Goal: Task Accomplishment & Management: Use online tool/utility

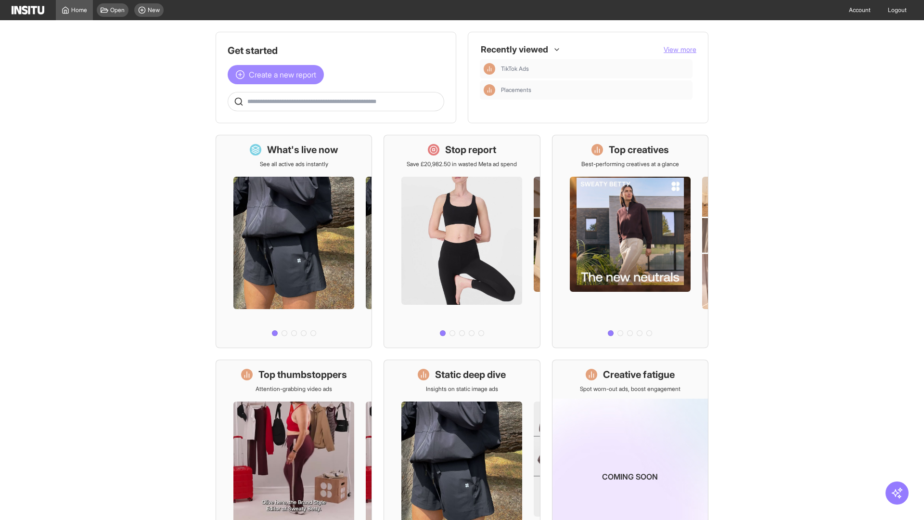
click at [278, 75] on span "Create a new report" at bounding box center [282, 75] width 67 height 12
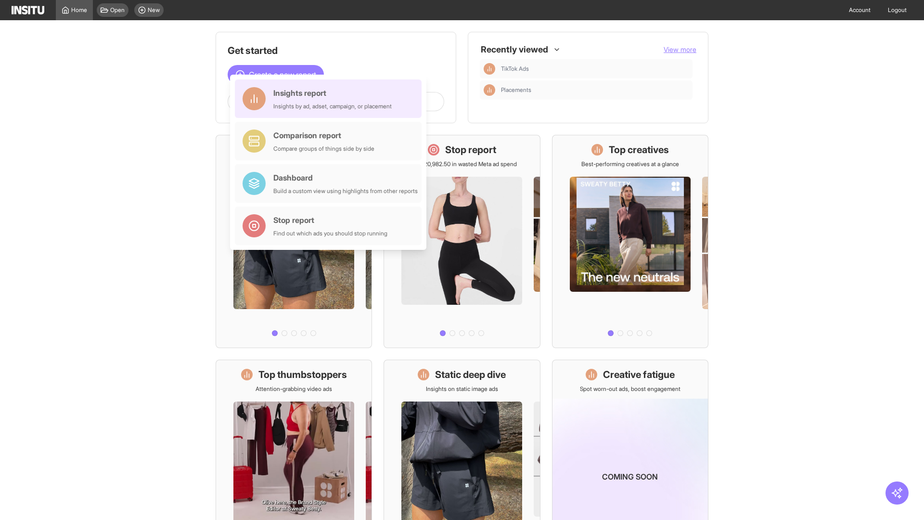
click at [331, 99] on div "Insights report Insights by ad, adset, campaign, or placement" at bounding box center [332, 98] width 118 height 23
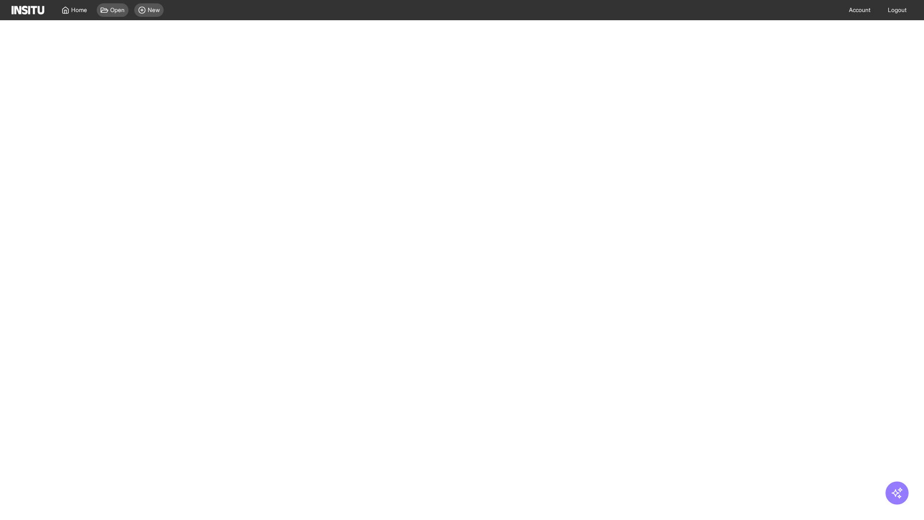
select select "**"
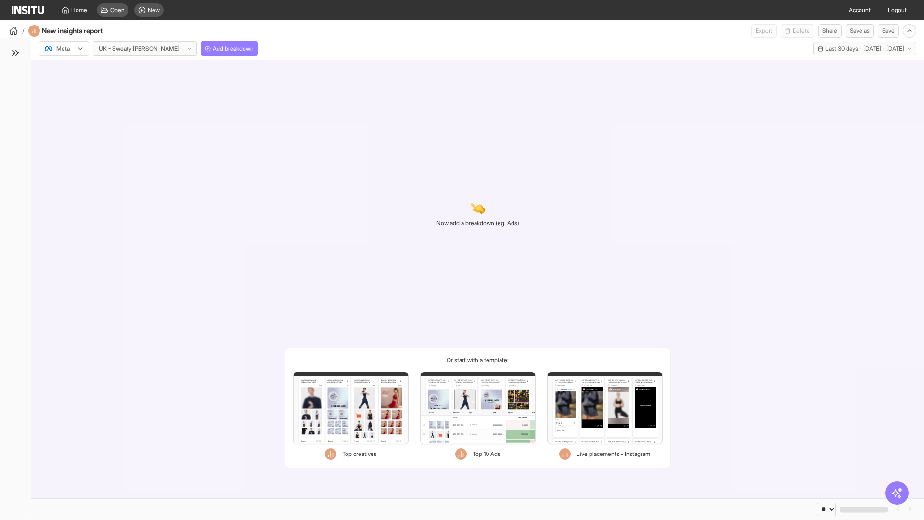
click at [64, 49] on div at bounding box center [57, 49] width 27 height 10
click at [64, 69] on span "Meta" at bounding box center [63, 69] width 13 height 9
click at [213, 49] on span "Add breakdown" at bounding box center [233, 49] width 41 height 8
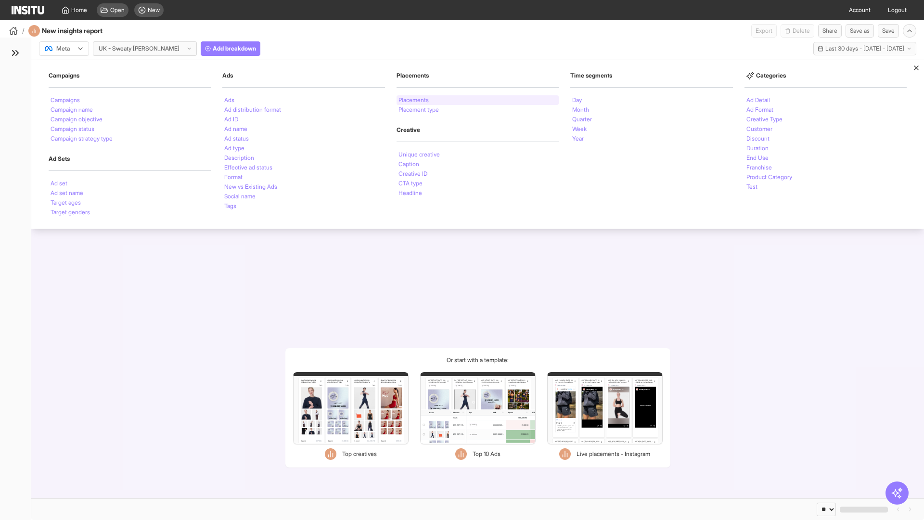
click at [414, 100] on li "Placements" at bounding box center [414, 100] width 30 height 6
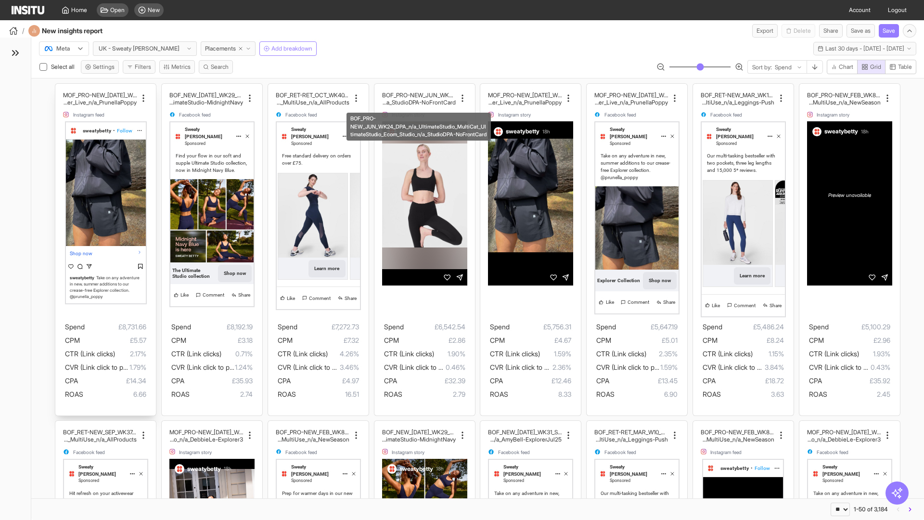
click at [60, 88] on div "MOF_PRO-NEW_[DATE]_WK30_Static_n/a_FullPrice_Multi Cat_Explorer_Influencer_Live…" at bounding box center [105, 250] width 101 height 332
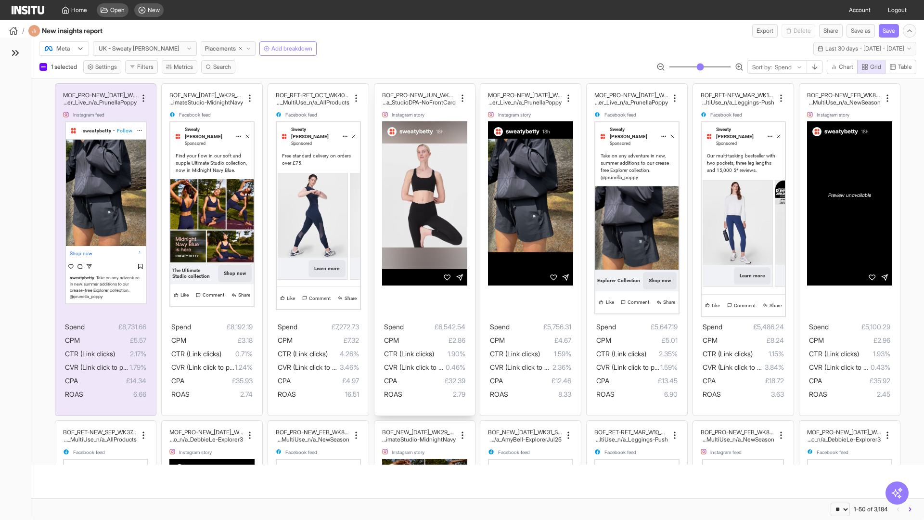
click at [166, 88] on div "BOF_NEW_[DATE]_WK29_Static_n/a_FullPrice_MultiCat_UltimateS tudio_Secondary_Mul…" at bounding box center [212, 250] width 101 height 332
click at [379, 88] on div "BOF_PRO-NEW_JUN_WK24_DPA_n/a_UltimateStudio_MultiCat_ UltimateStudio_Ecom_Studi…" at bounding box center [424, 250] width 101 height 332
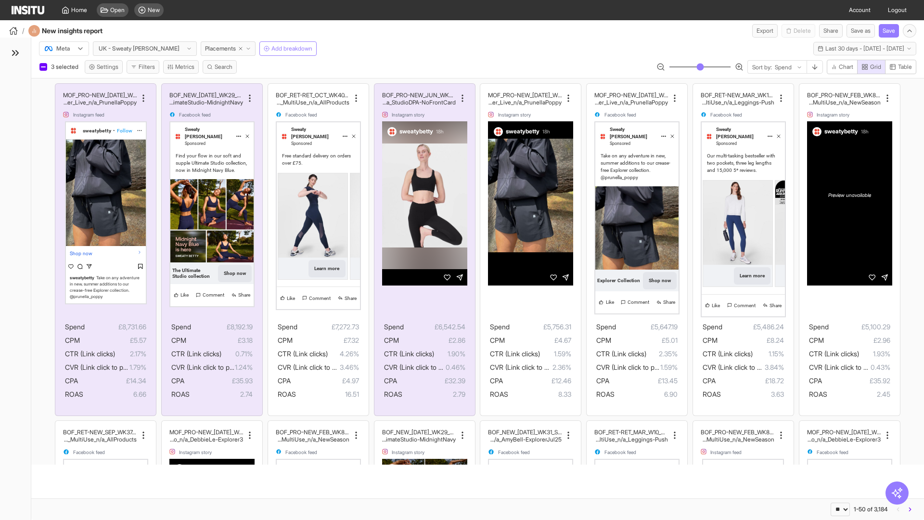
click at [427, 481] on span "Present" at bounding box center [433, 481] width 20 height 8
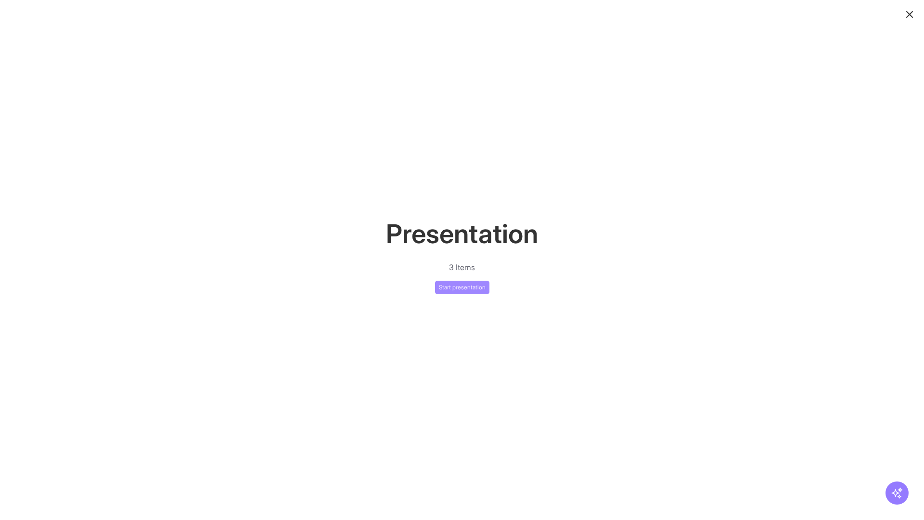
click at [462, 287] on button "Start presentation" at bounding box center [462, 287] width 54 height 13
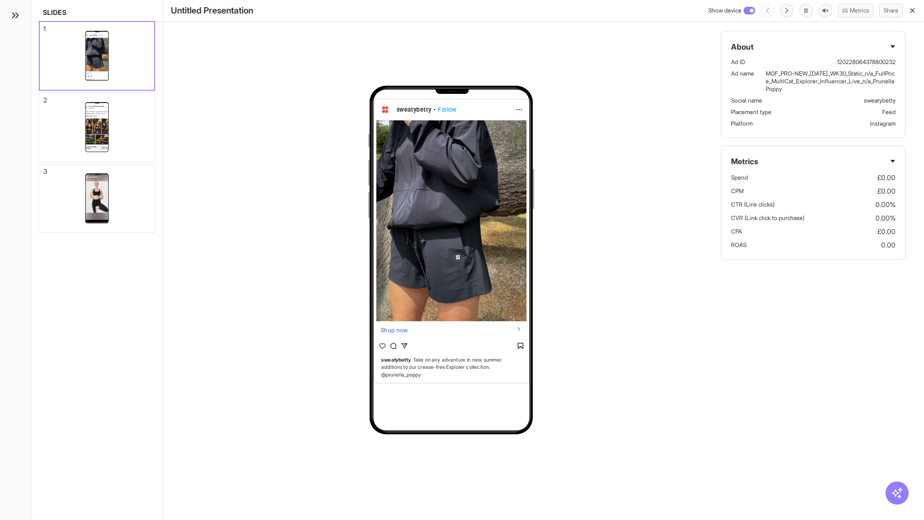
click at [44, 26] on div "1" at bounding box center [44, 29] width 2 height 7
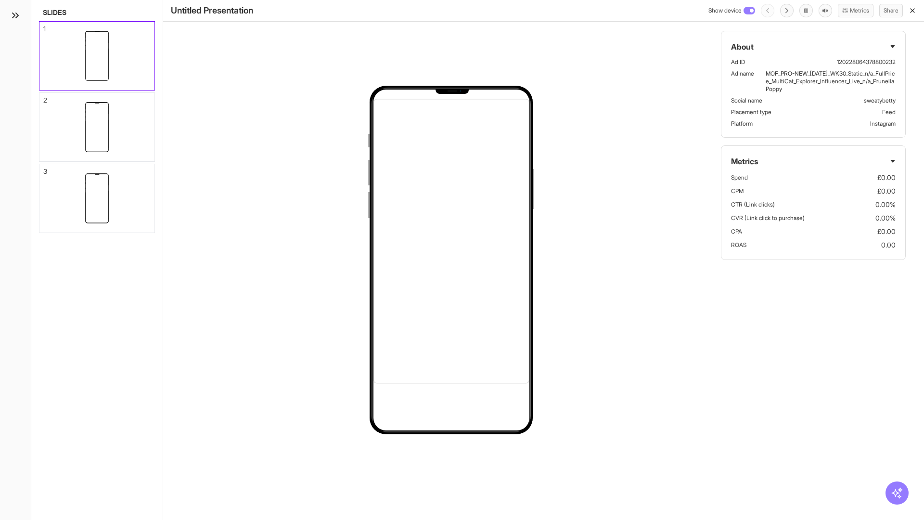
click at [44, 97] on div "2" at bounding box center [45, 100] width 4 height 7
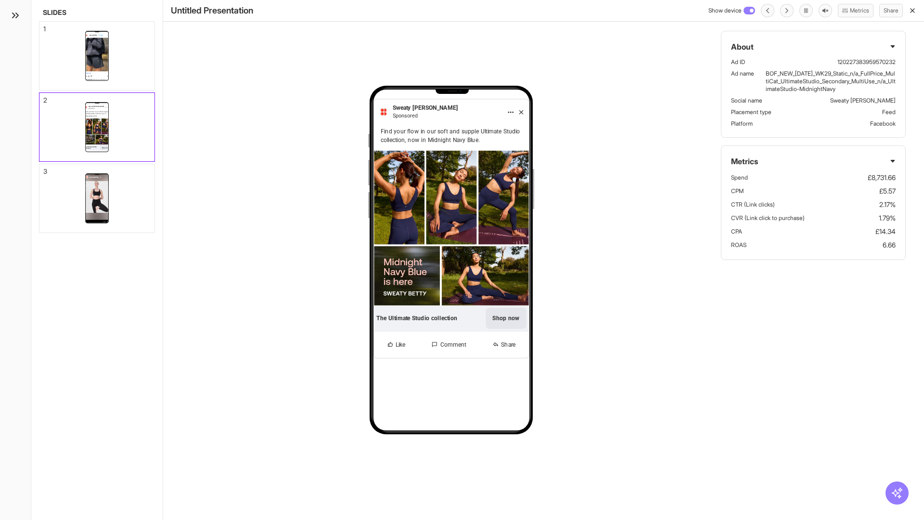
click at [44, 168] on div "3" at bounding box center [45, 171] width 4 height 7
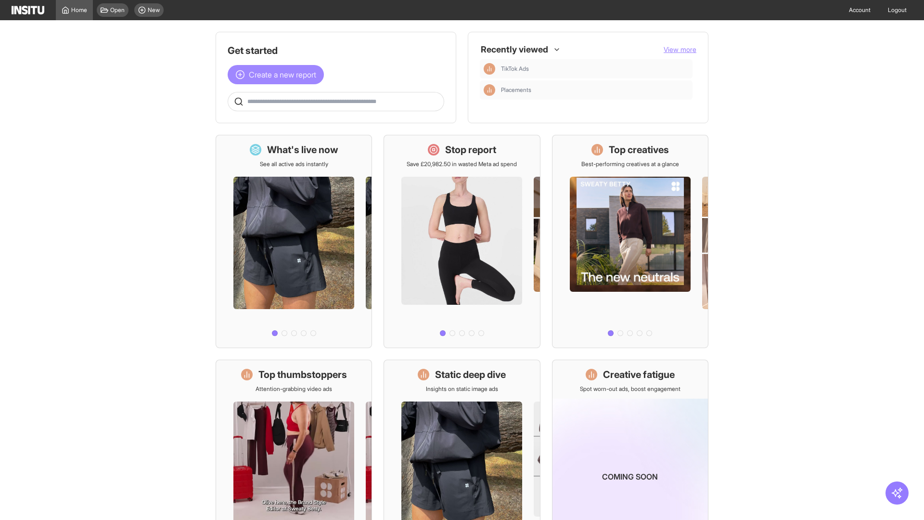
click at [278, 75] on span "Create a new report" at bounding box center [282, 75] width 67 height 12
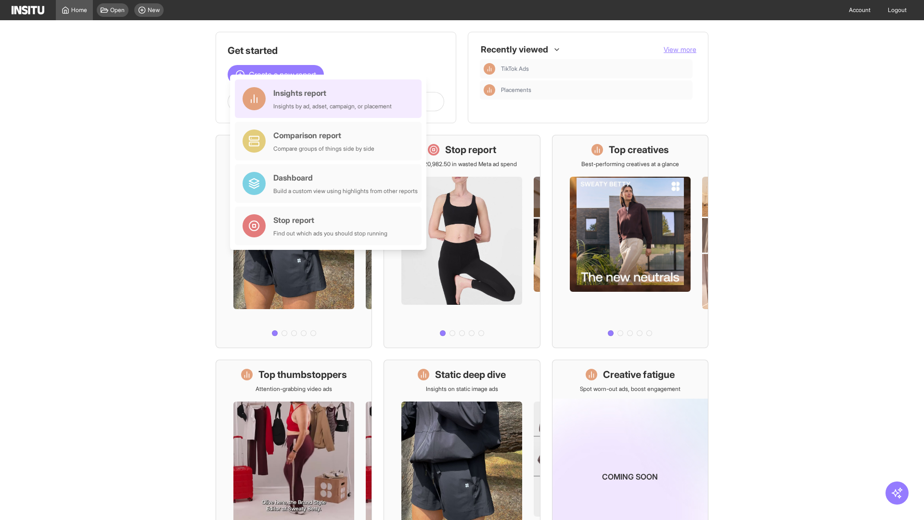
click at [331, 99] on div "Insights report Insights by ad, adset, campaign, or placement" at bounding box center [332, 98] width 118 height 23
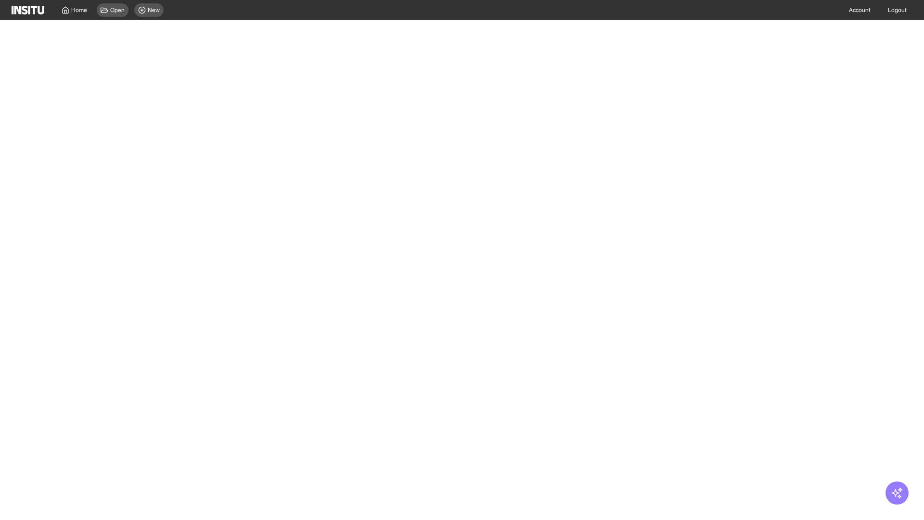
select select "**"
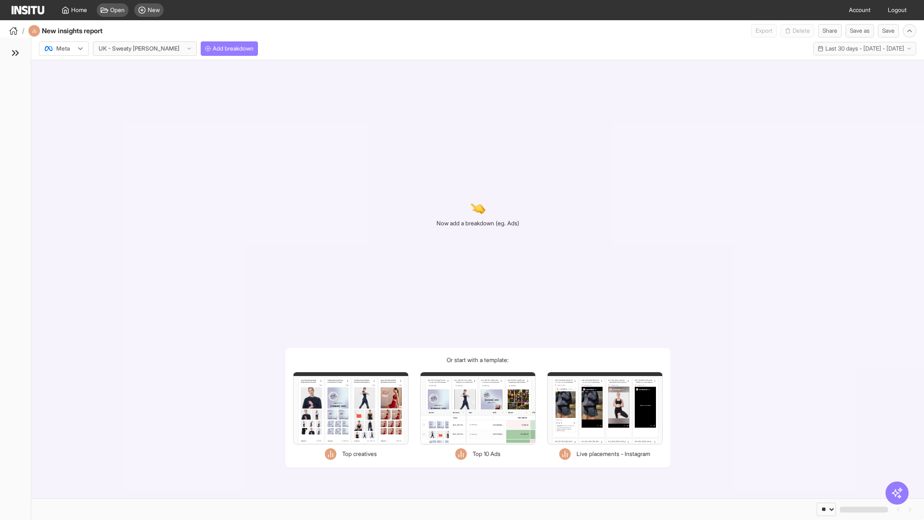
click at [64, 49] on div at bounding box center [57, 49] width 27 height 10
click at [64, 69] on span "Meta" at bounding box center [63, 69] width 13 height 9
click at [213, 49] on span "Add breakdown" at bounding box center [233, 49] width 41 height 8
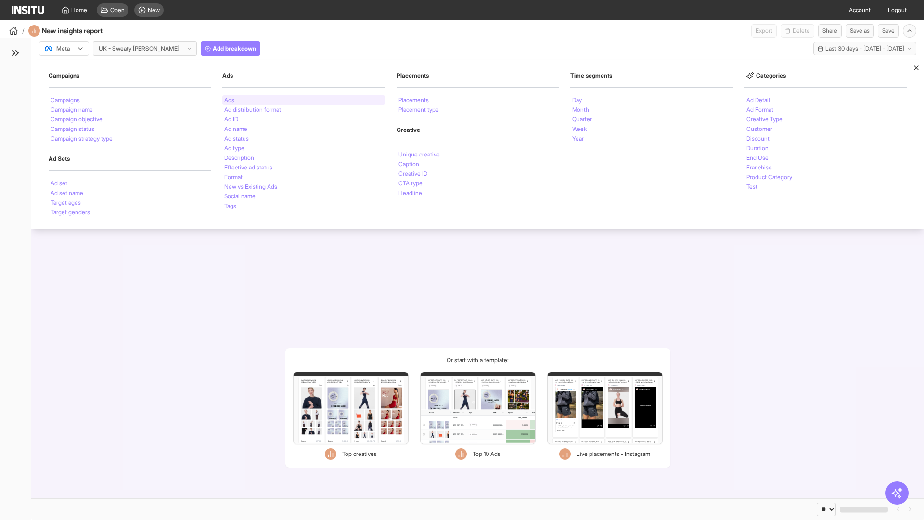
click at [229, 100] on li "Ads" at bounding box center [229, 100] width 10 height 6
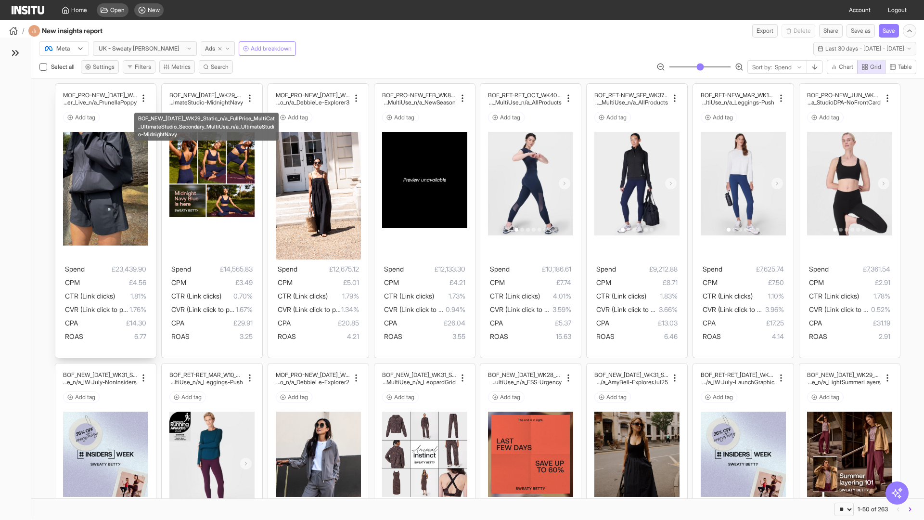
click at [60, 88] on div "MOF_PRO-NEW_JUL_WK30_Static_n/a_FullPrice_Multi Cat_Explorer_Influencer_Live_n/…" at bounding box center [105, 221] width 101 height 274
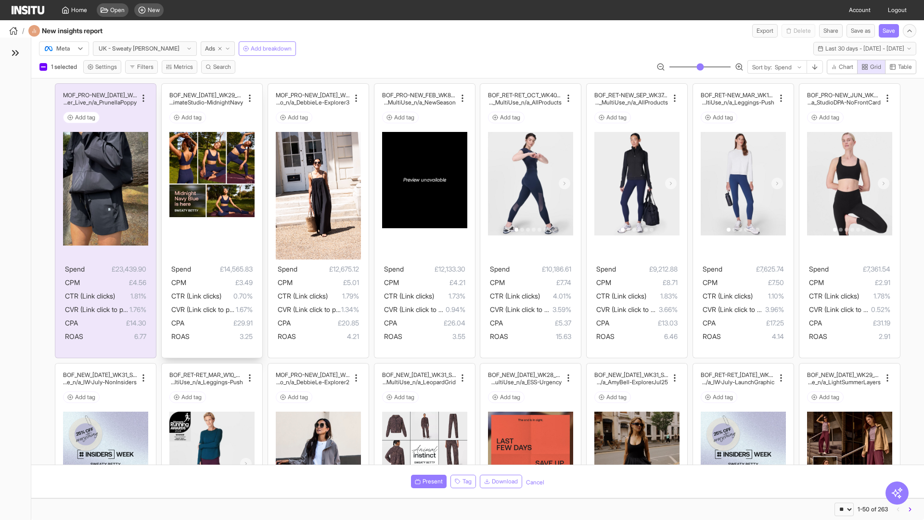
click at [166, 88] on div "BOF_NEW_JUL_WK29_Static_n/a_FullPrice_MultiCat_UltimateS tudio_Secondary_MultiU…" at bounding box center [212, 221] width 101 height 274
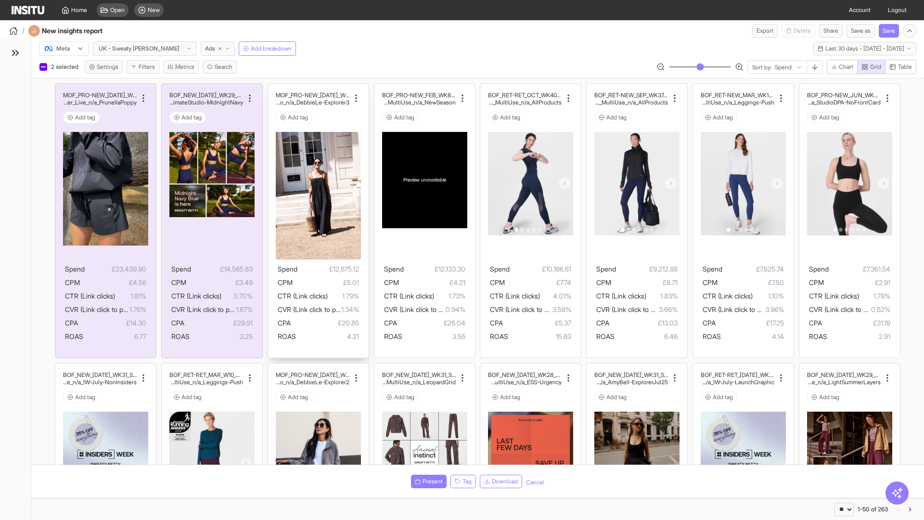
click at [272, 88] on div "MOF_PRO-NEW_JUL_WK29_Static_n/a_FullPrice_MultiCat_Ul timateStudio_Influencer_S…" at bounding box center [318, 221] width 101 height 274
click at [427, 481] on span "Present" at bounding box center [433, 481] width 20 height 8
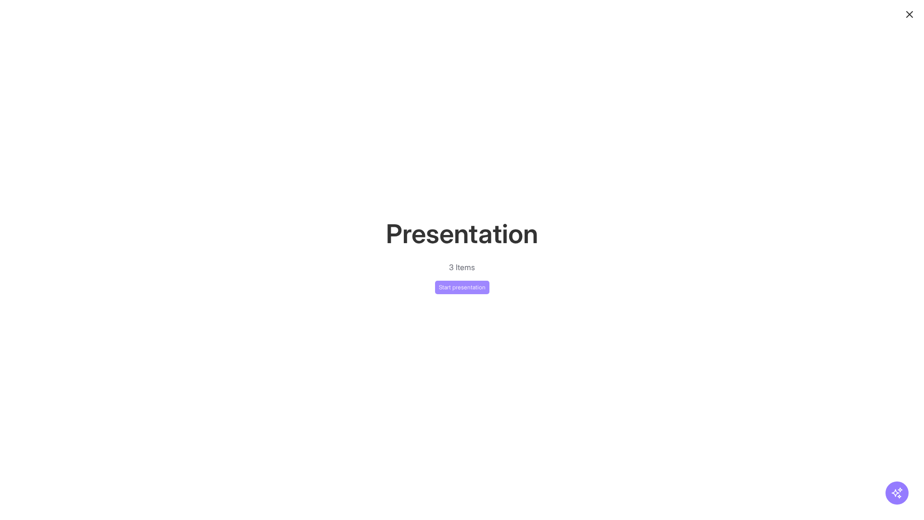
click at [462, 287] on button "Start presentation" at bounding box center [462, 287] width 54 height 13
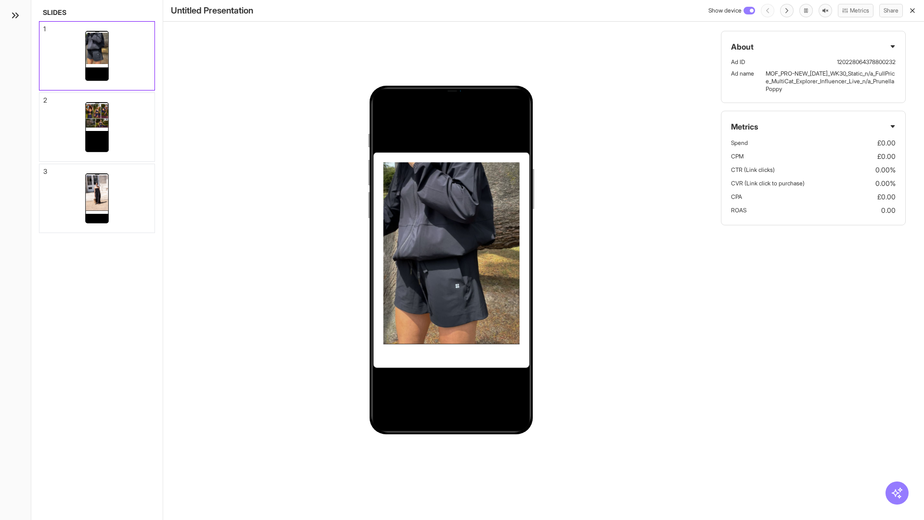
click at [44, 26] on div "1" at bounding box center [44, 29] width 2 height 7
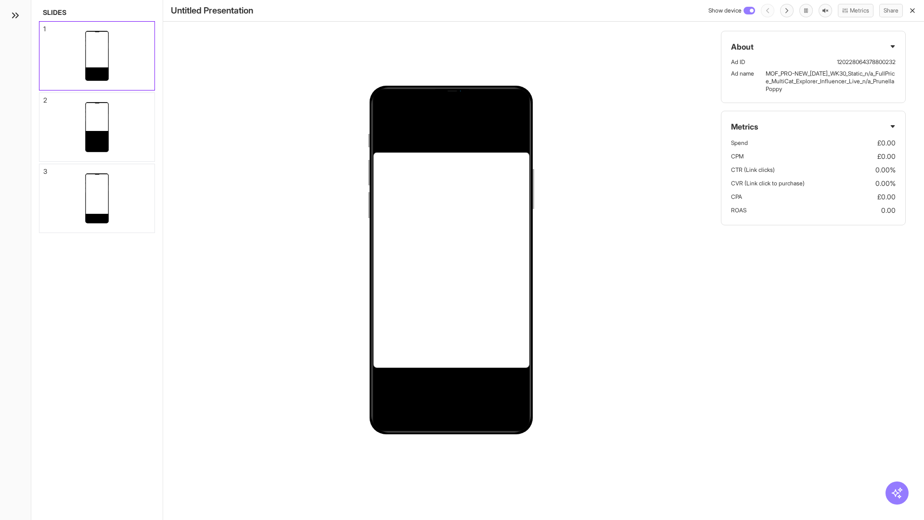
click at [44, 97] on div "2" at bounding box center [45, 100] width 4 height 7
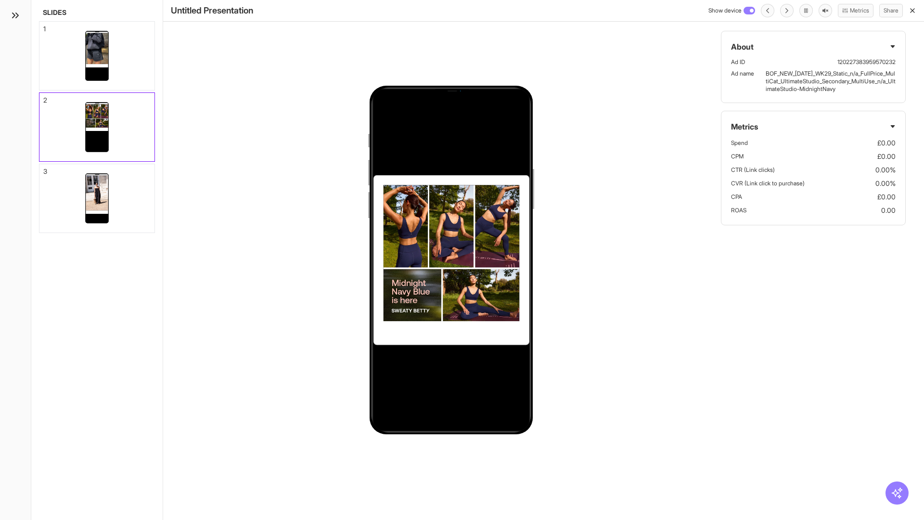
click at [44, 168] on div "3" at bounding box center [45, 171] width 4 height 7
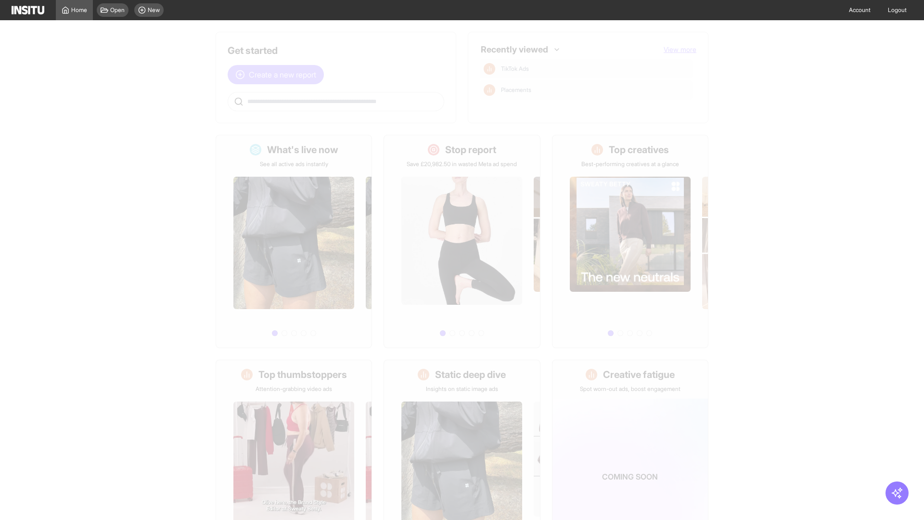
click at [278, 75] on span "Create a new report" at bounding box center [282, 75] width 67 height 12
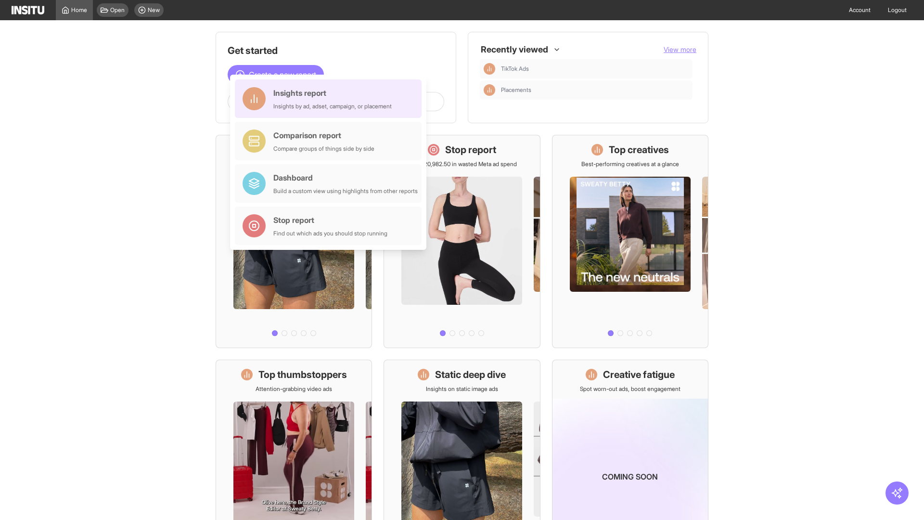
click at [331, 99] on div "Insights report Insights by ad, adset, campaign, or placement" at bounding box center [332, 98] width 118 height 23
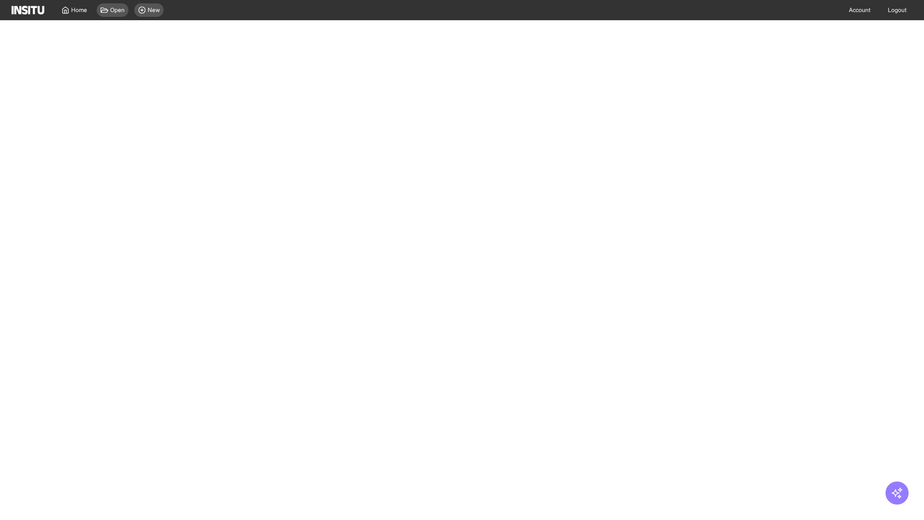
select select "**"
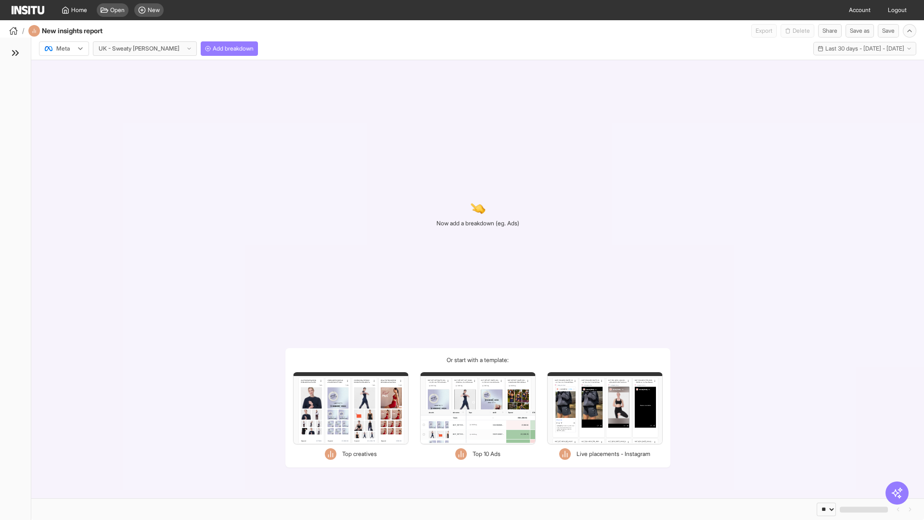
click at [64, 49] on div at bounding box center [57, 49] width 27 height 10
click at [64, 69] on span "Meta" at bounding box center [63, 69] width 13 height 9
click at [213, 49] on span "Add breakdown" at bounding box center [233, 49] width 41 height 8
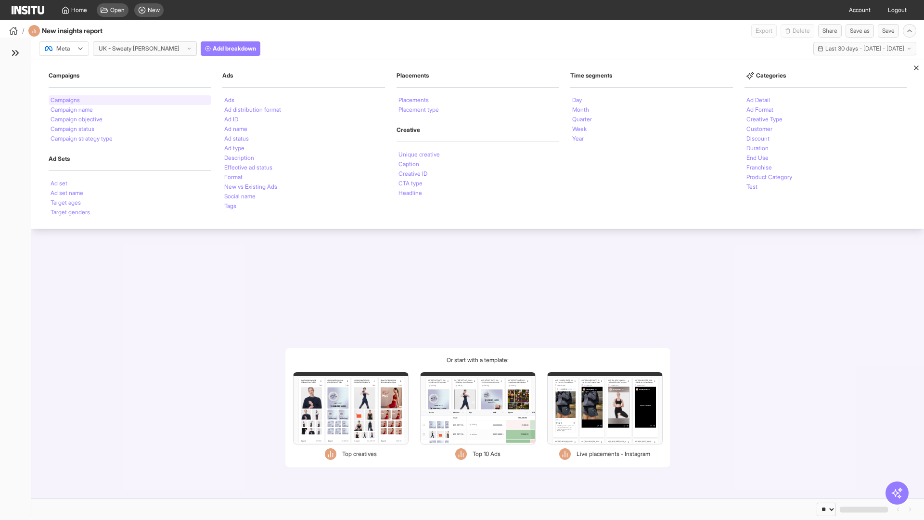
click at [66, 100] on li "Campaigns" at bounding box center [65, 100] width 29 height 6
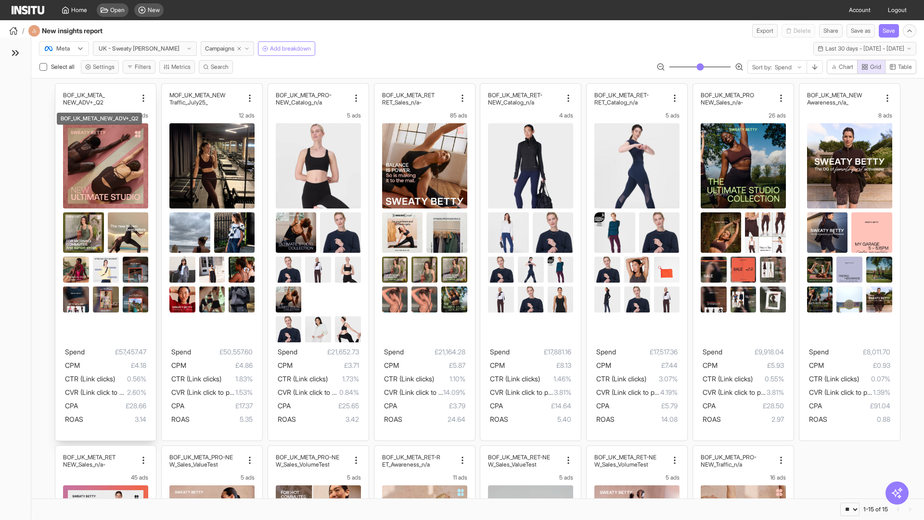
click at [60, 88] on div "BOF_UK_META_ NEW_ADV+_Q2 26 ads Spend £57,457.47 CPM £4.18 CTR (Link clicks) 0.…" at bounding box center [105, 262] width 101 height 357
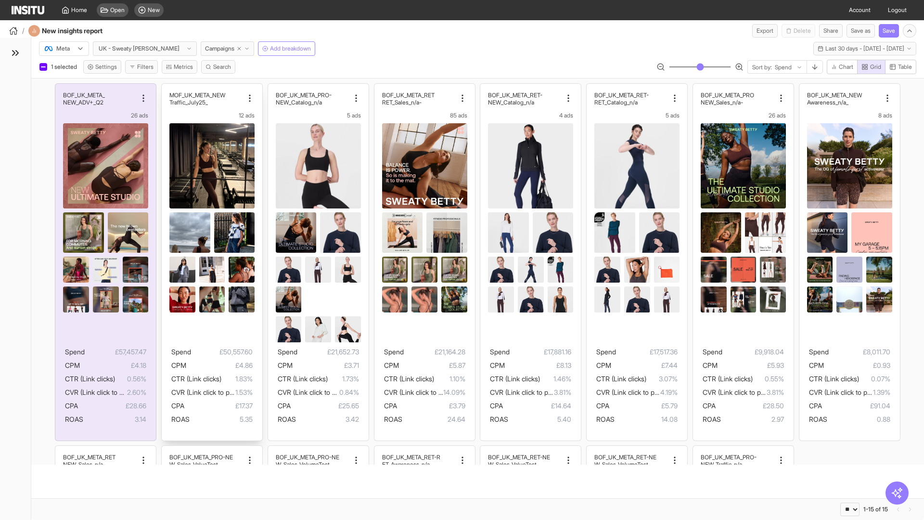
click at [166, 88] on div "MOF_UK_META_NEW _Traffic_July25 12 ads Spend £50,557.60 CPM £4.86 CTR (Link cli…" at bounding box center [212, 262] width 101 height 357
click at [272, 88] on div "BOF_UK_META_PRO- NEW_Catalog_n/a 5 ads Spend £21,652.73 CPM £3.71 CTR (Link cli…" at bounding box center [318, 262] width 101 height 357
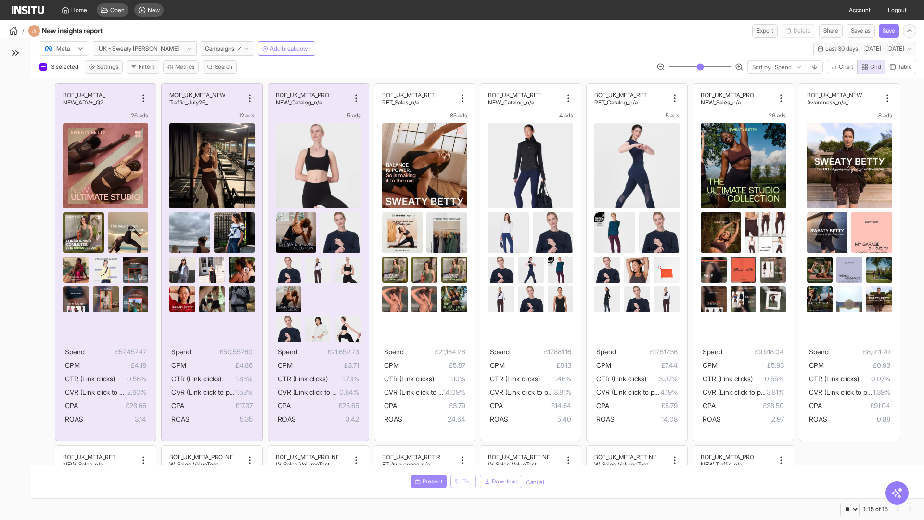
click at [427, 481] on span "Present" at bounding box center [433, 481] width 20 height 8
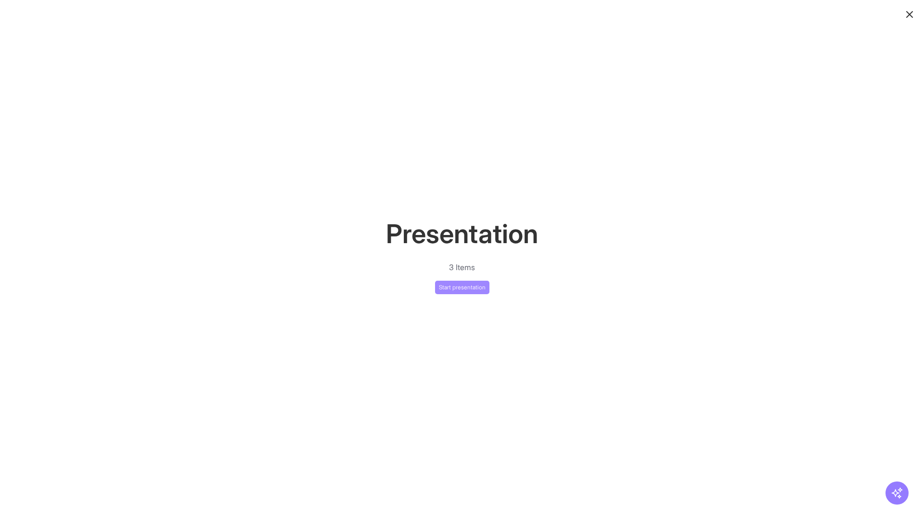
click at [462, 287] on button "Start presentation" at bounding box center [462, 287] width 54 height 13
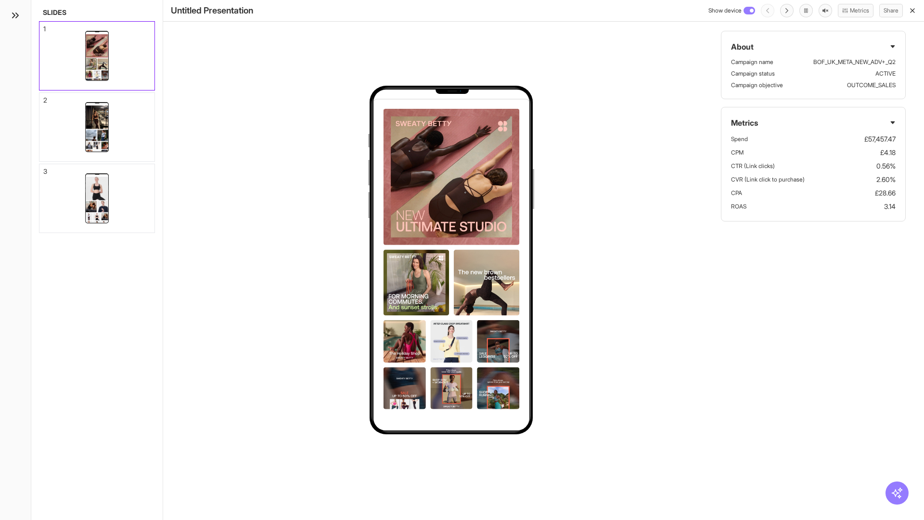
click at [44, 26] on div "1" at bounding box center [44, 29] width 2 height 7
click at [44, 97] on div "2" at bounding box center [45, 100] width 4 height 7
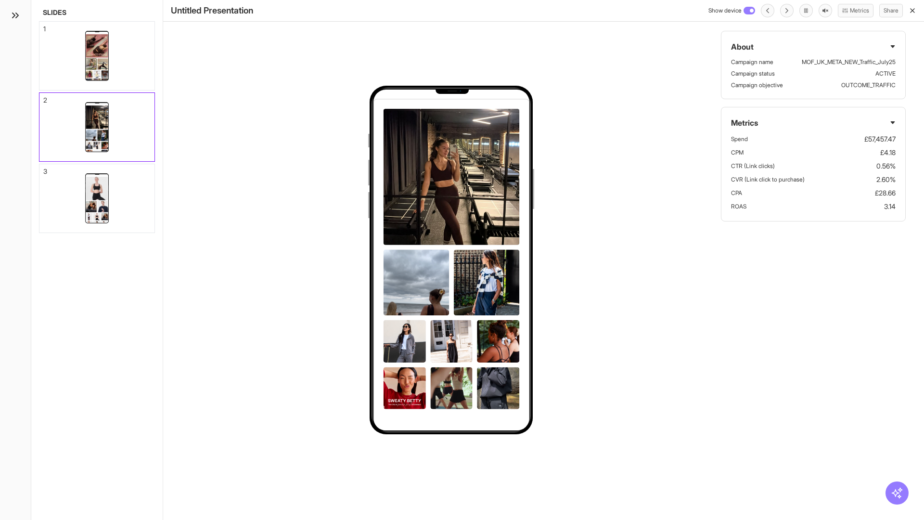
click at [44, 168] on div "3" at bounding box center [45, 171] width 4 height 7
